Goal: Book appointment/travel/reservation

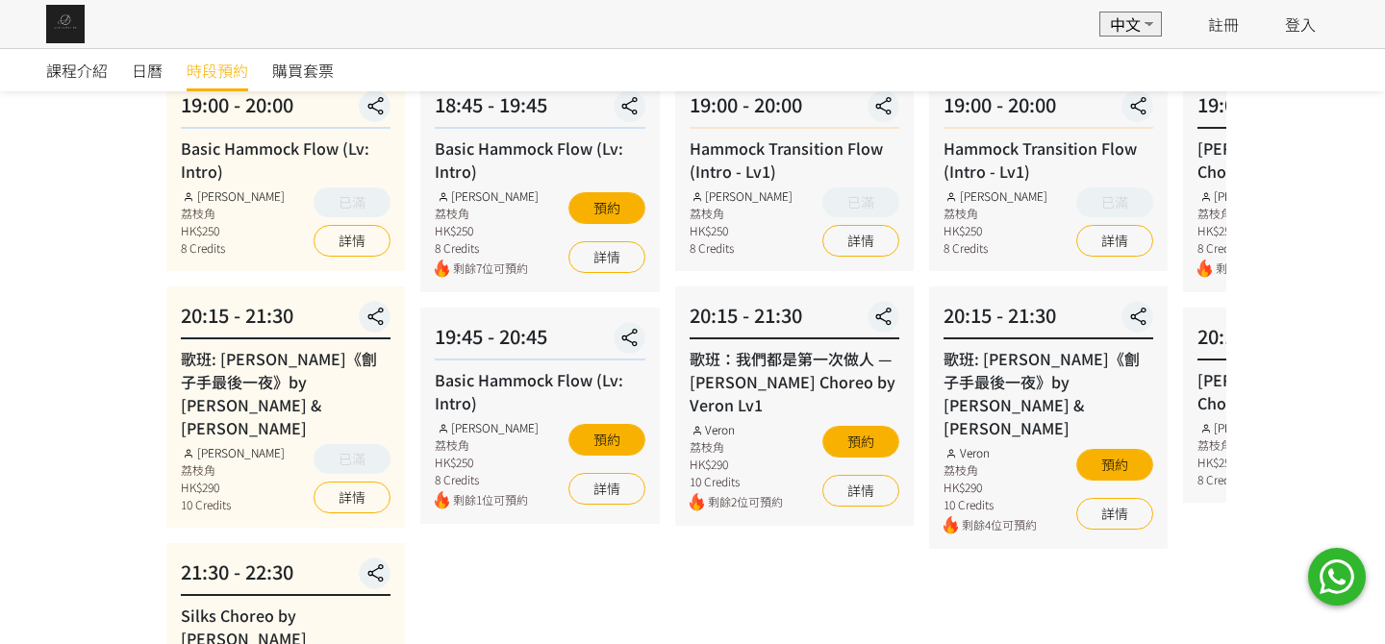
scroll to position [192, 0]
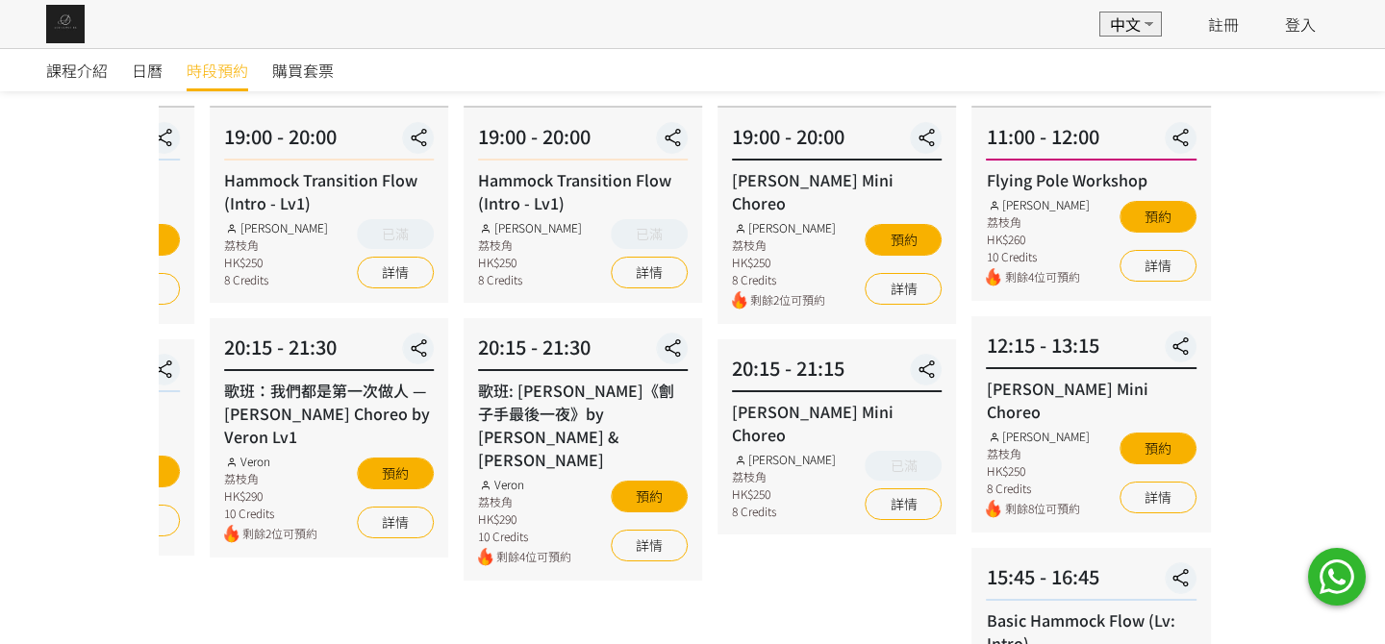
click at [532, 411] on div "20:15 - 21:30 歌班: 麥浚龍《劊子手最後一夜》by Rachel & Veron Veron 荔枝角 HK$290 10 Credits 剩餘4…" at bounding box center [583, 449] width 239 height 263
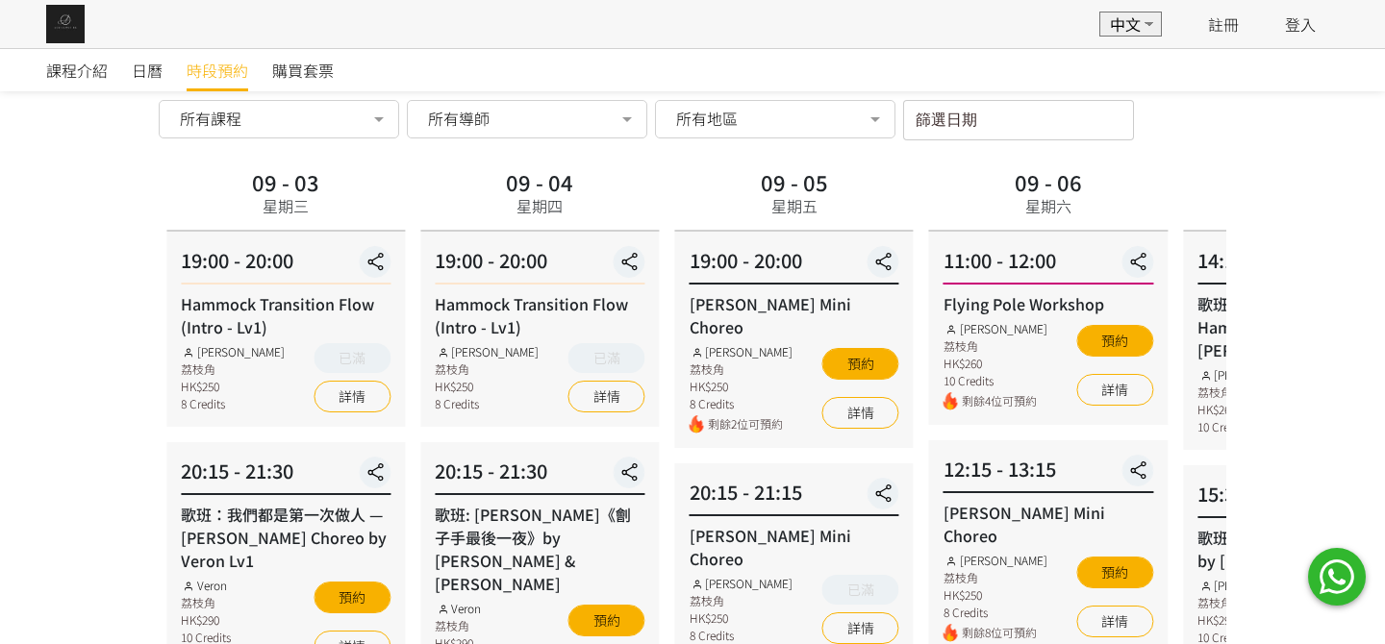
scroll to position [0, 0]
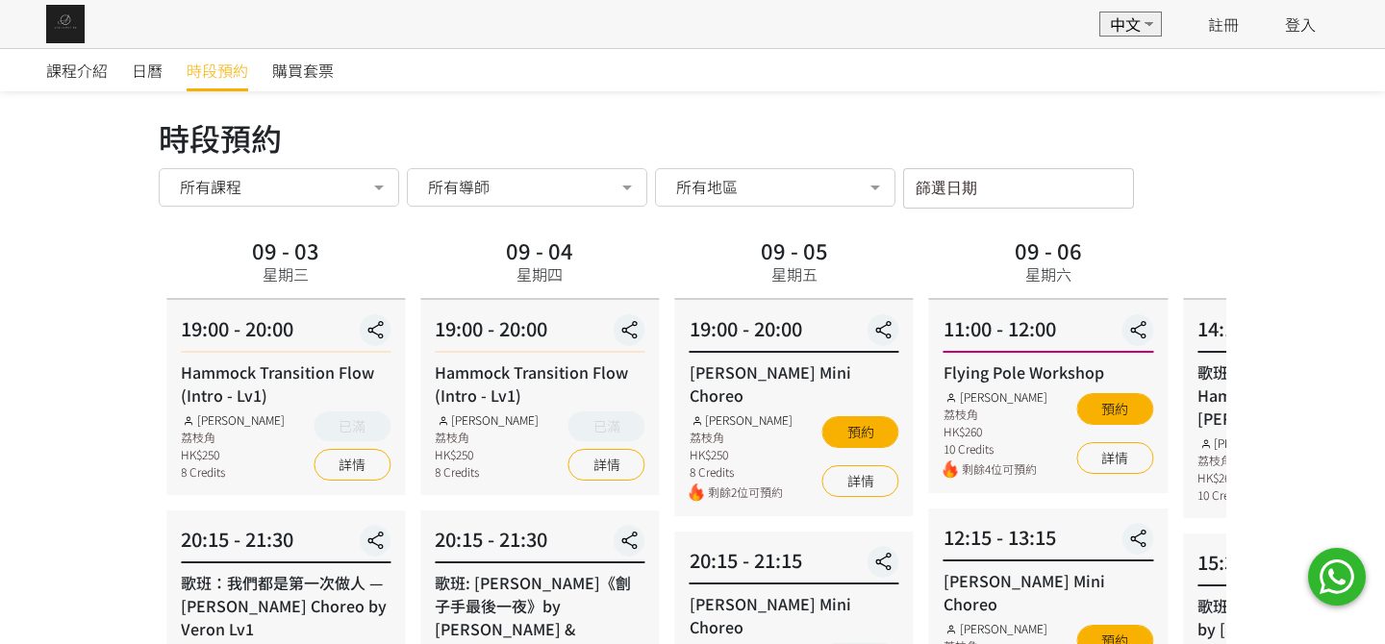
click at [960, 185] on input "篩選日期" at bounding box center [1018, 188] width 231 height 40
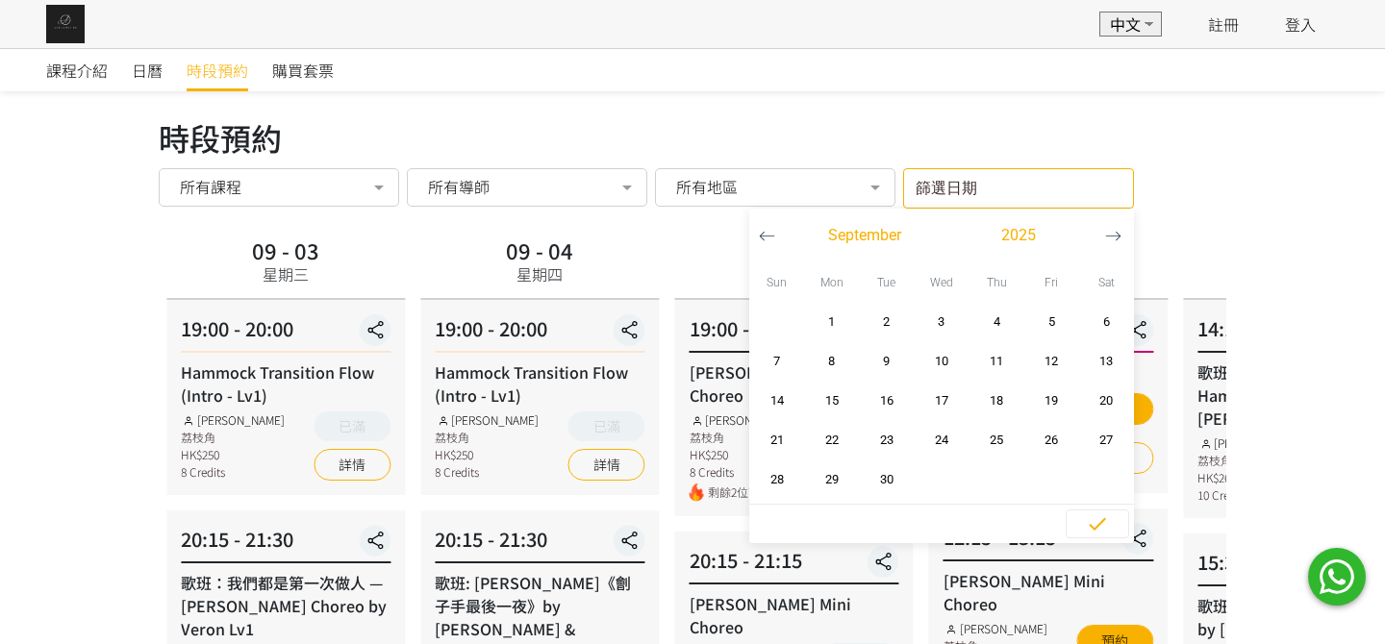
click at [1118, 230] on icon "button" at bounding box center [1113, 236] width 16 height 16
click at [1110, 240] on icon "button" at bounding box center [1113, 236] width 16 height 16
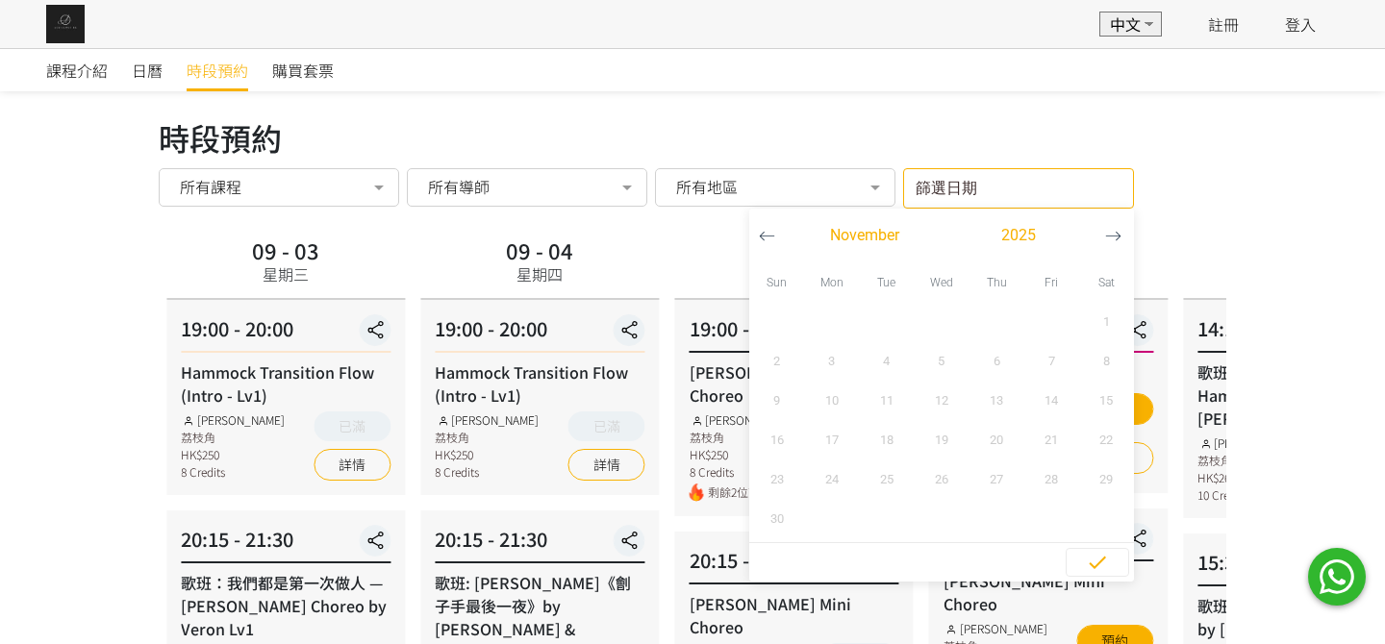
click at [767, 245] on button "button" at bounding box center [767, 236] width 36 height 54
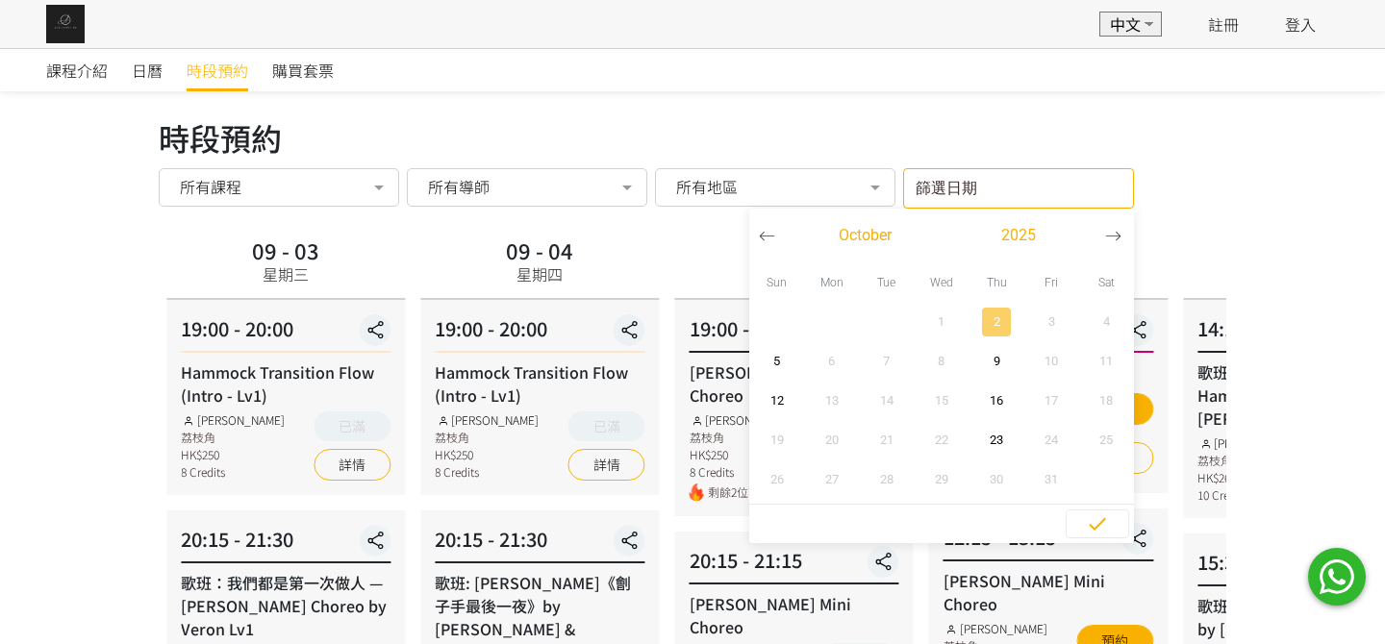
click at [1000, 321] on span "2" at bounding box center [996, 322] width 43 height 19
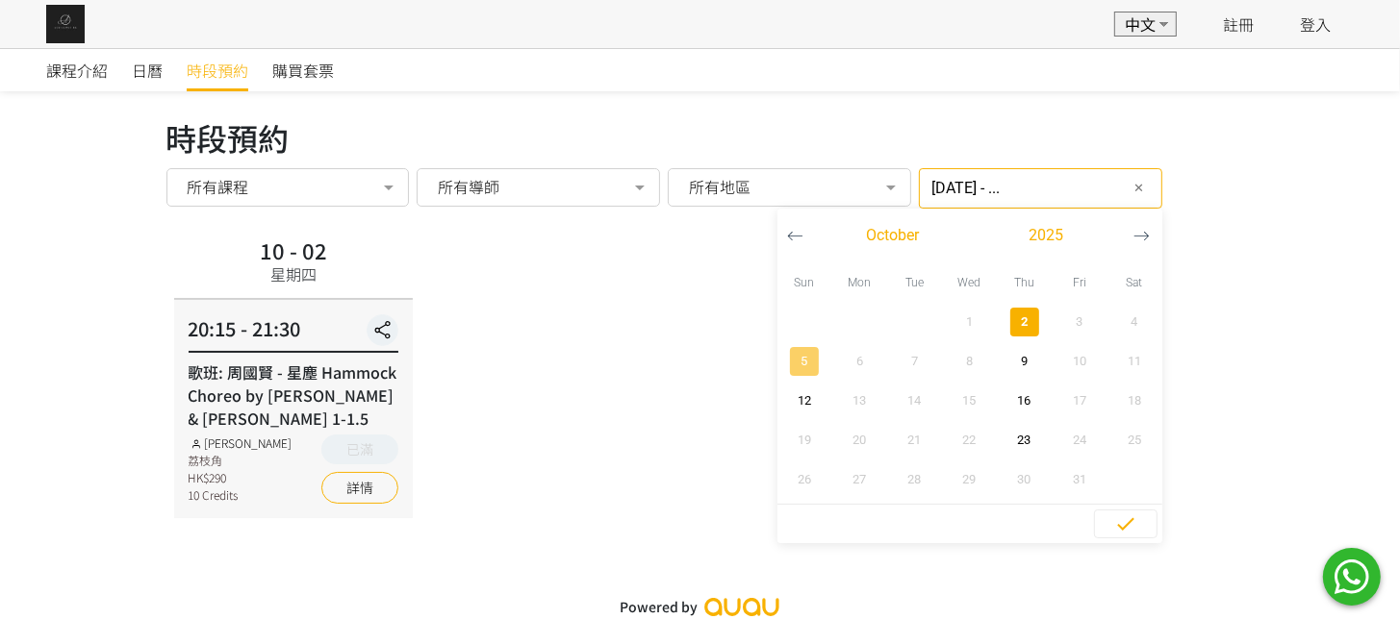
click at [792, 368] on span "5" at bounding box center [804, 361] width 43 height 19
type input "2025-10-02 - 2025-10-05"
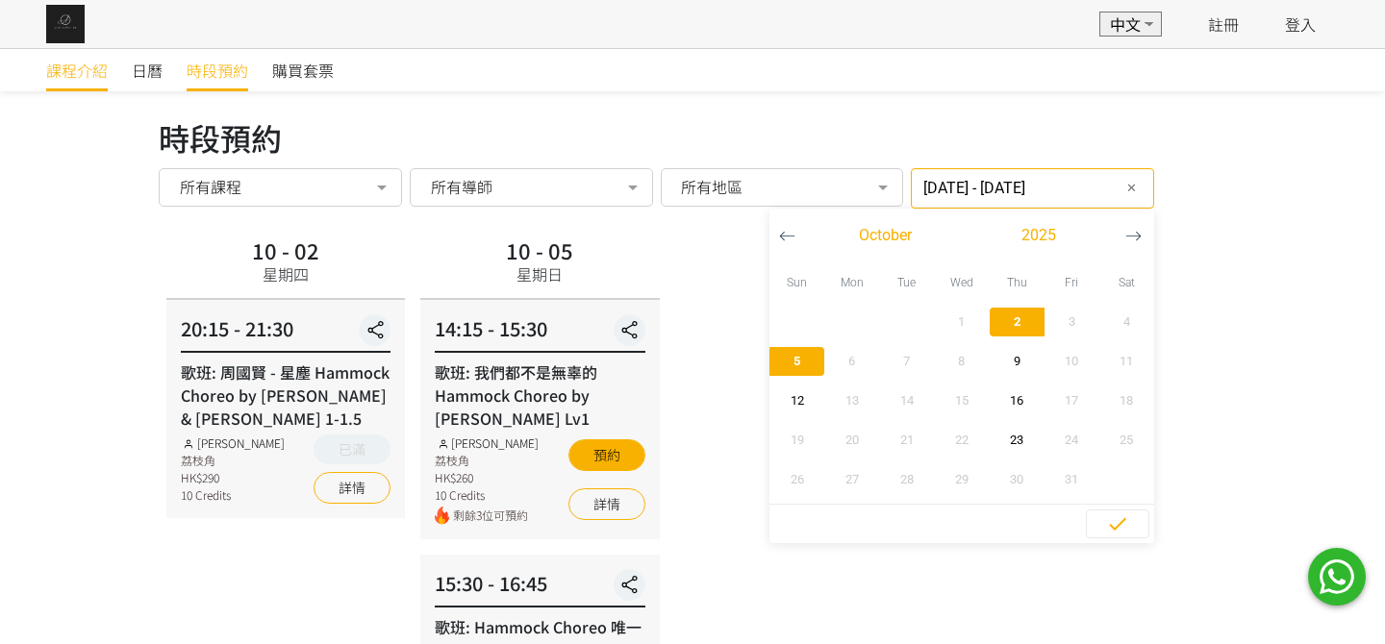
click at [63, 90] on link "課程介紹" at bounding box center [77, 70] width 62 height 42
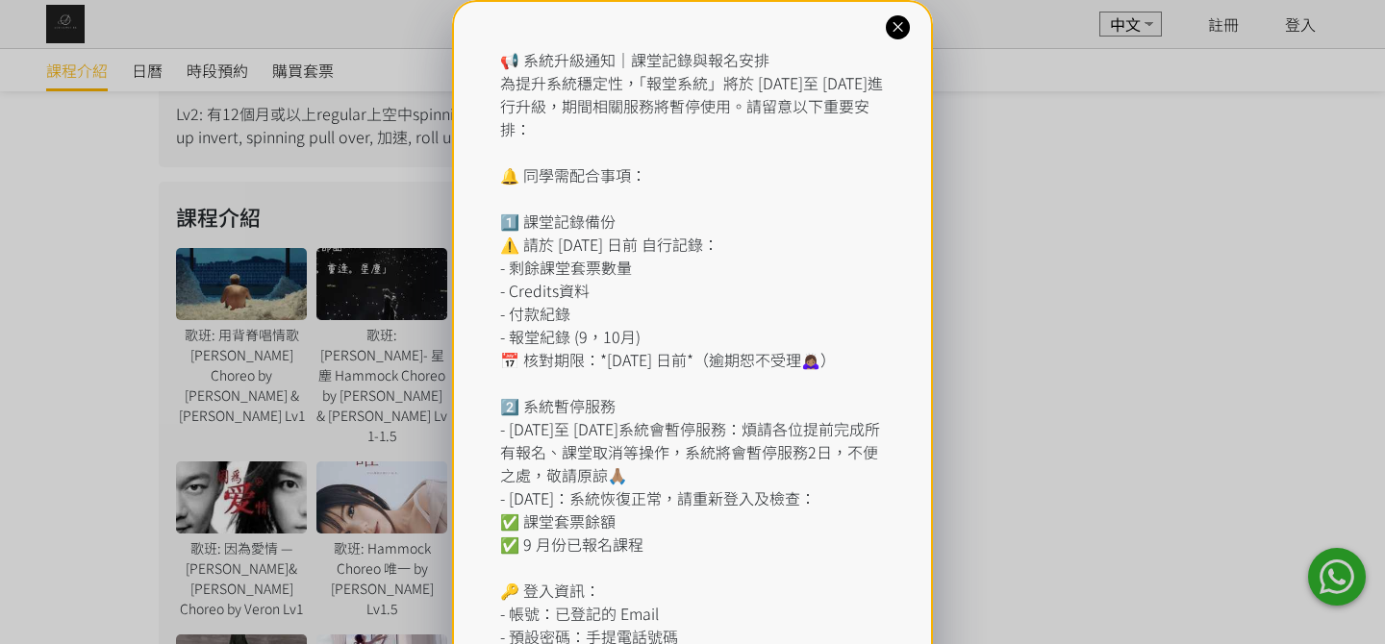
scroll to position [1061, 0]
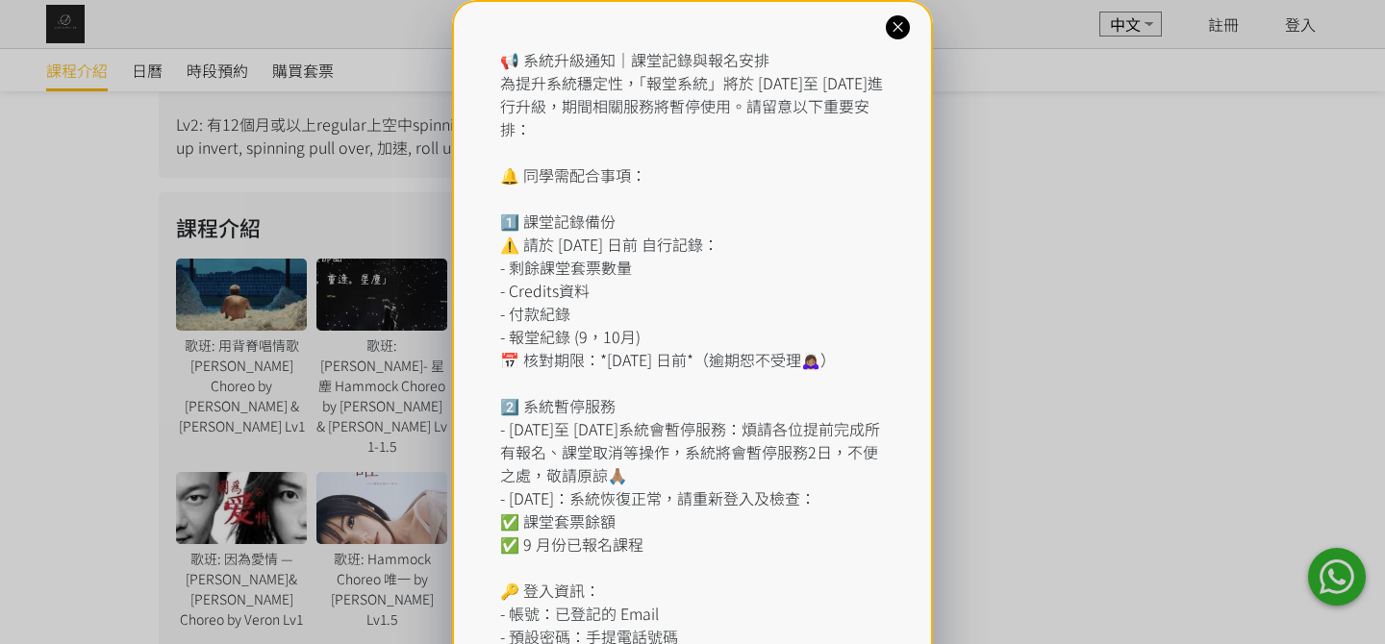
click at [898, 39] on div "📢 系統升級通知｜課堂記錄與報名安排 為提升系統穩定性，「報堂系統」將於 [DATE]至 [DATE]進行升級，期間相關服務將暫停使用。請留意以下重要安排： …" at bounding box center [692, 429] width 481 height 858
click at [900, 31] on icon at bounding box center [898, 27] width 18 height 18
